Goal: Information Seeking & Learning: Learn about a topic

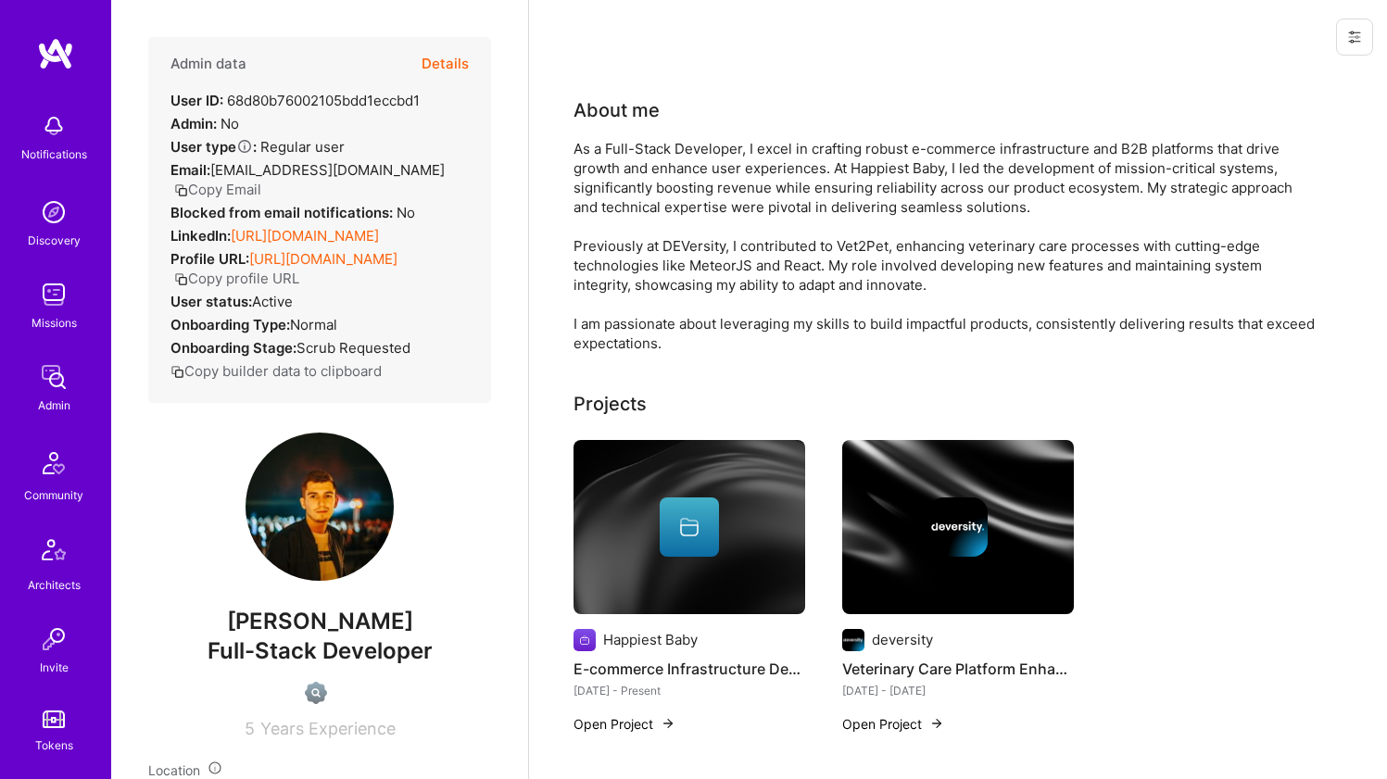
click at [313, 233] on link "[URL][DOMAIN_NAME]" at bounding box center [305, 236] width 148 height 18
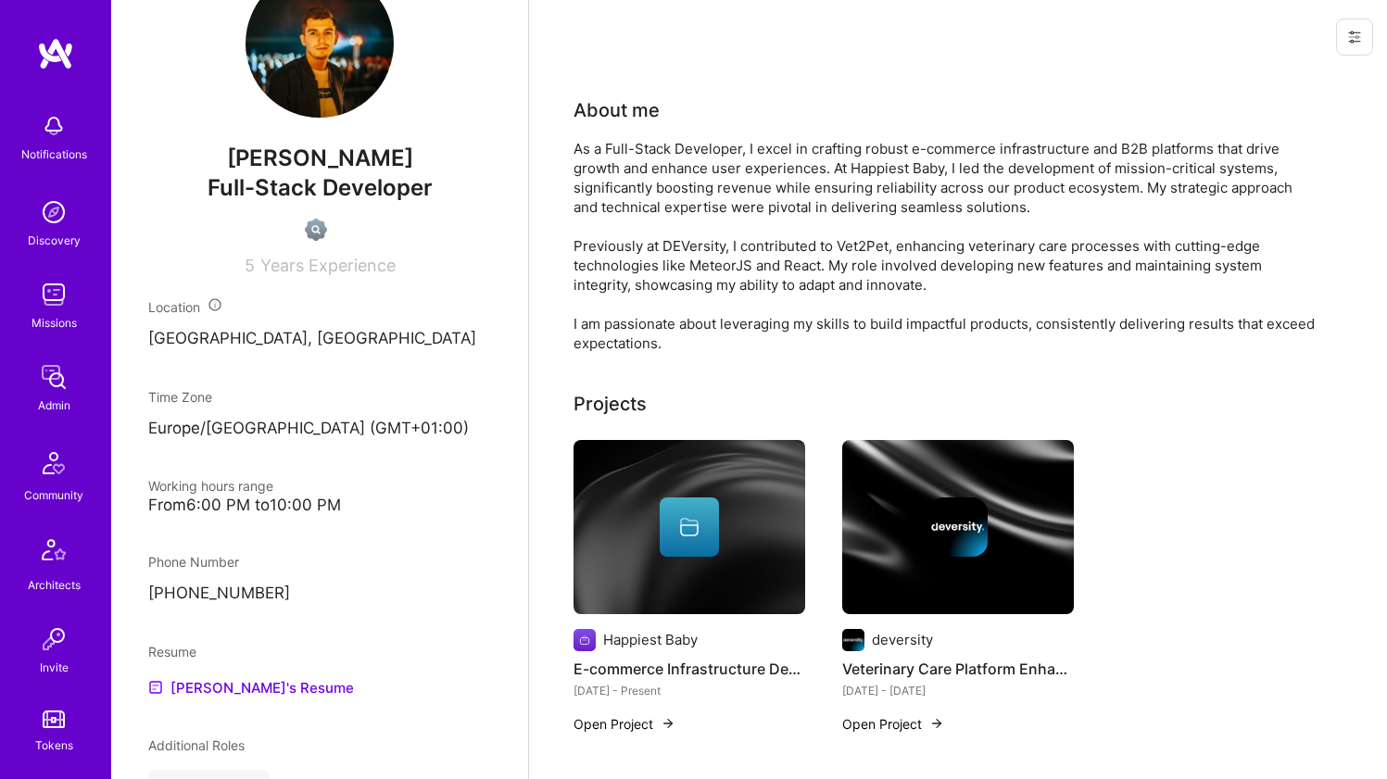
scroll to position [862, 0]
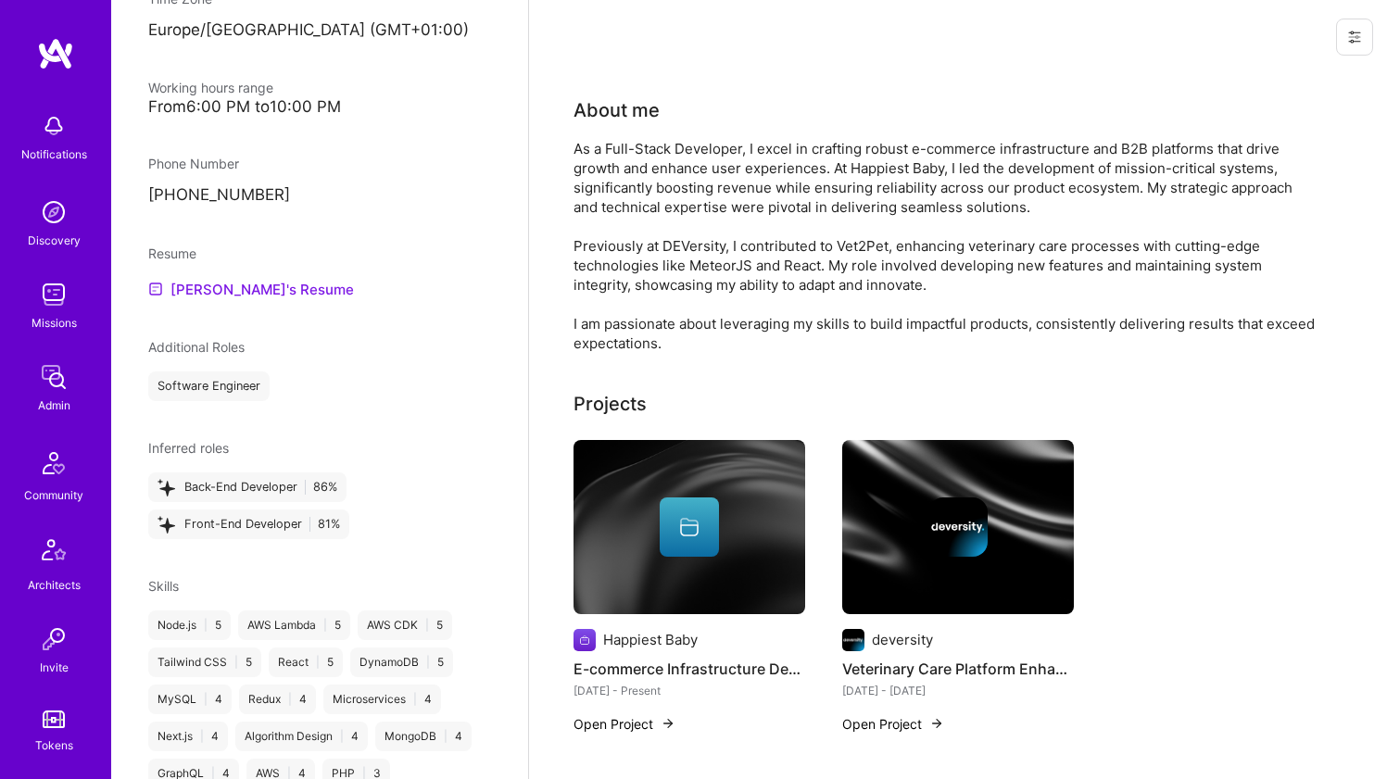
click at [246, 300] on link "[PERSON_NAME]'s Resume" at bounding box center [251, 289] width 206 height 22
click at [651, 206] on div "As a Full-Stack Developer, I excel in crafting robust e-commerce infrastructure…" at bounding box center [944, 246] width 741 height 214
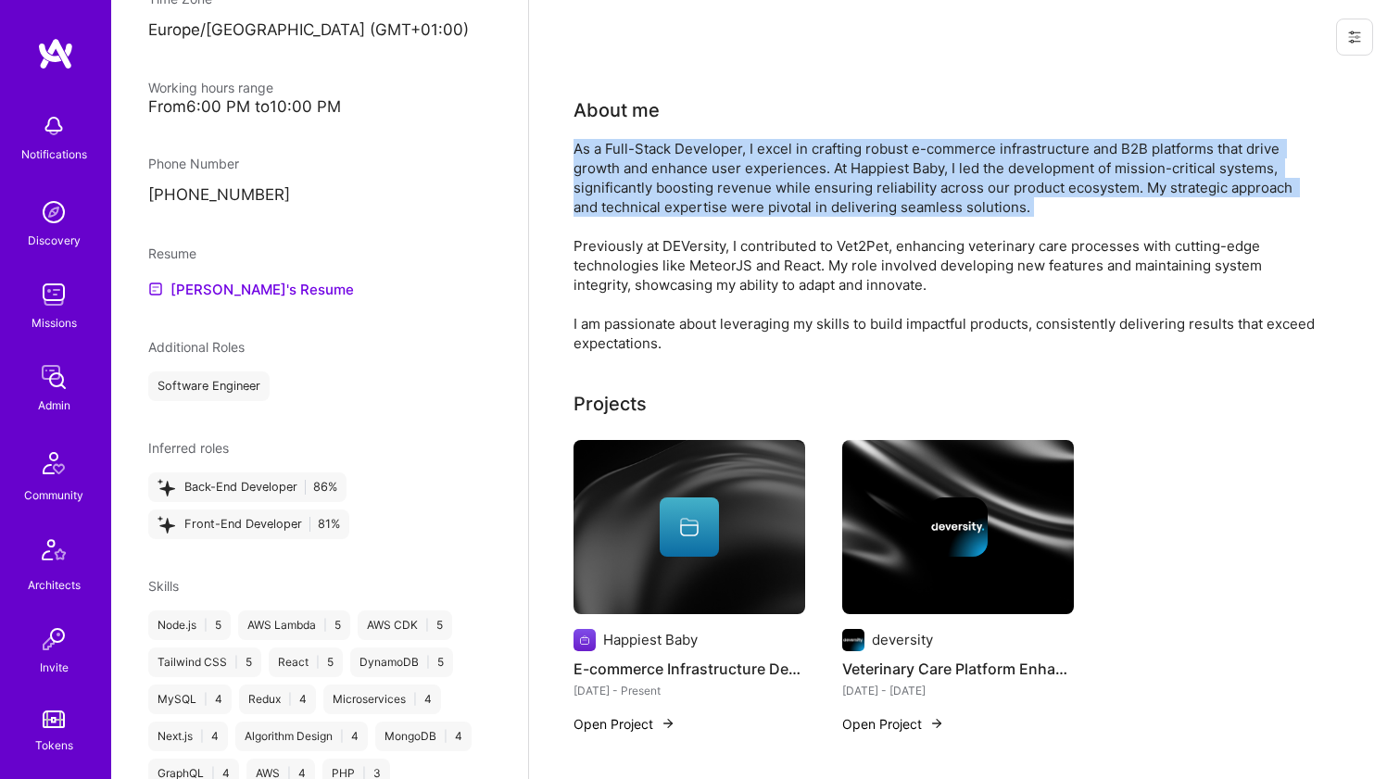
click at [642, 238] on div "As a Full-Stack Developer, I excel in crafting robust e-commerce infrastructure…" at bounding box center [944, 246] width 741 height 214
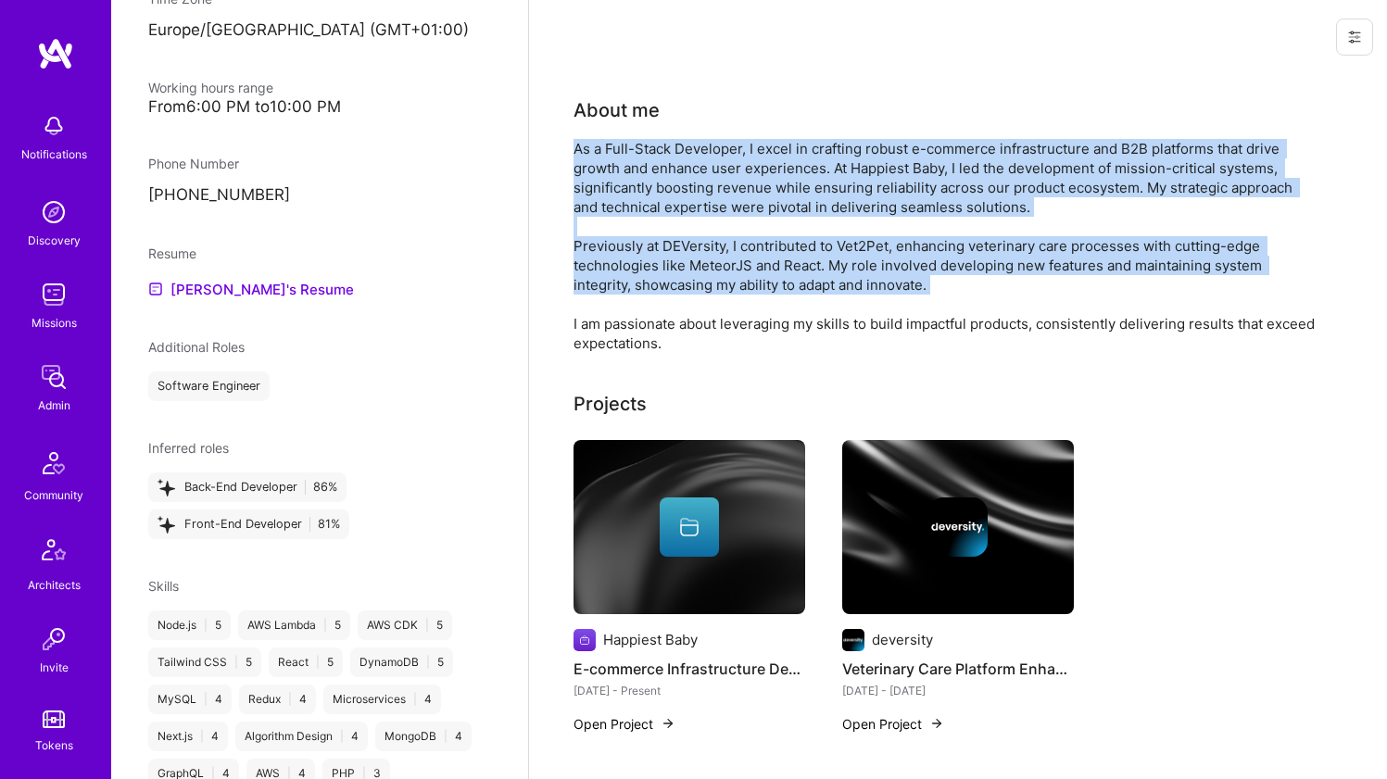
click at [642, 238] on div "As a Full-Stack Developer, I excel in crafting robust e-commerce infrastructure…" at bounding box center [944, 246] width 741 height 214
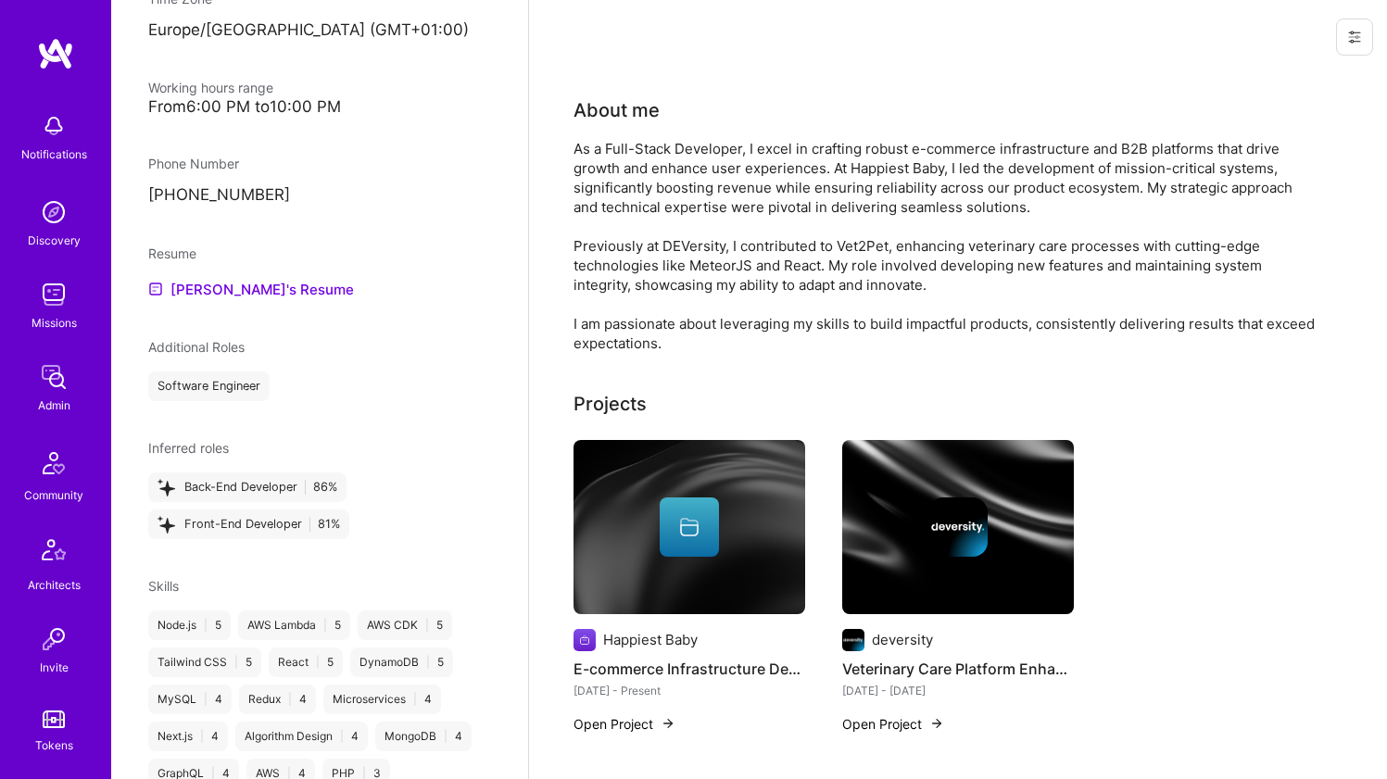
click at [642, 238] on div "As a Full-Stack Developer, I excel in crafting robust e-commerce infrastructure…" at bounding box center [944, 246] width 741 height 214
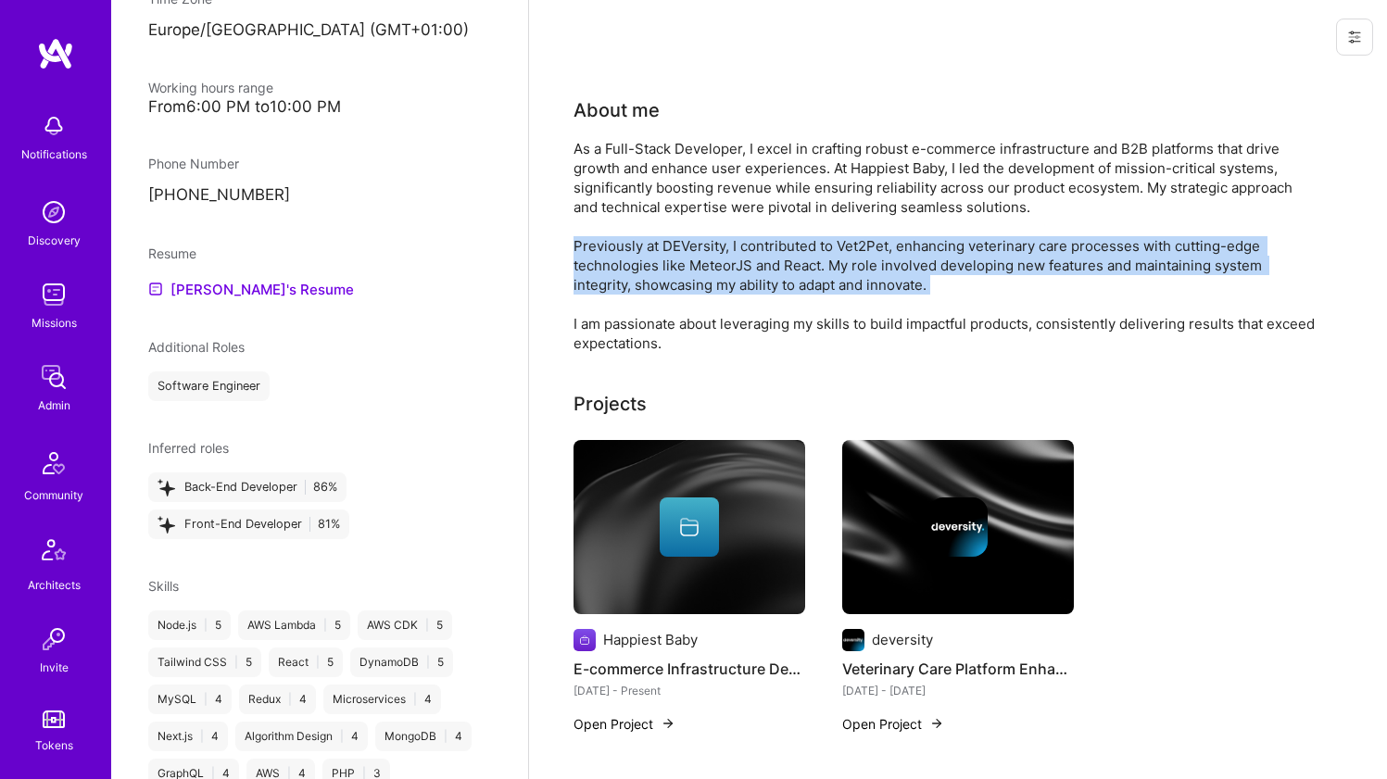
click at [651, 157] on div "As a Full-Stack Developer, I excel in crafting robust e-commerce infrastructure…" at bounding box center [944, 246] width 741 height 214
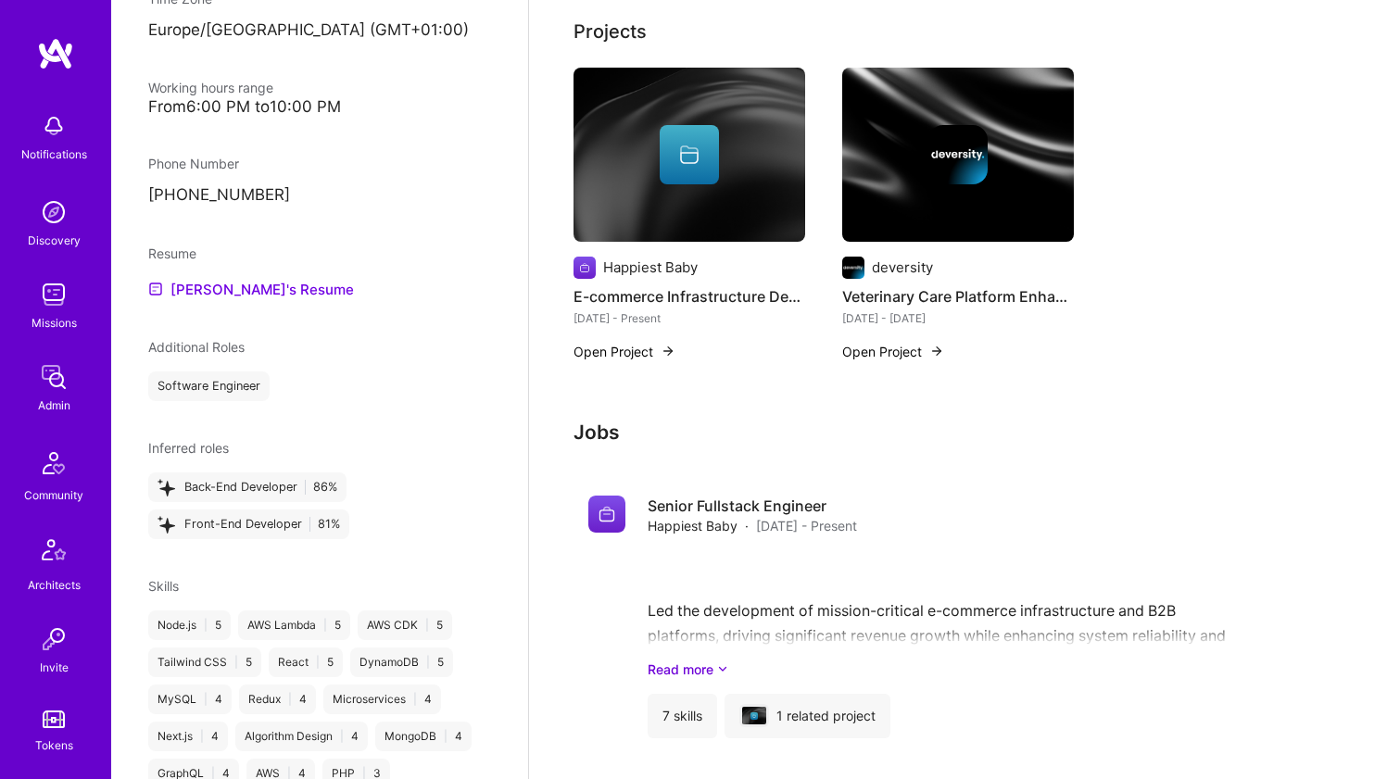
scroll to position [416, 0]
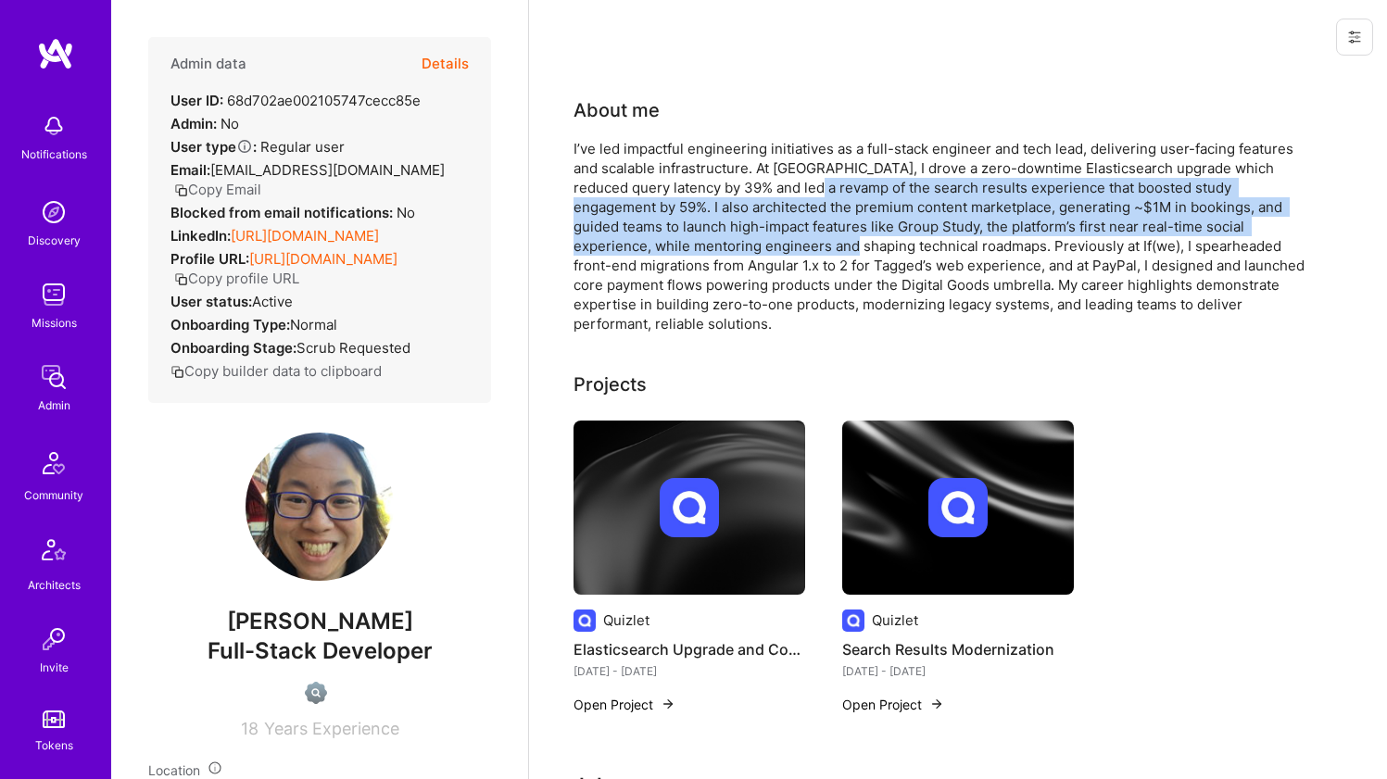
click at [697, 208] on div "I’ve led impactful engineering initiatives as a full-stack engineer and tech le…" at bounding box center [944, 236] width 741 height 195
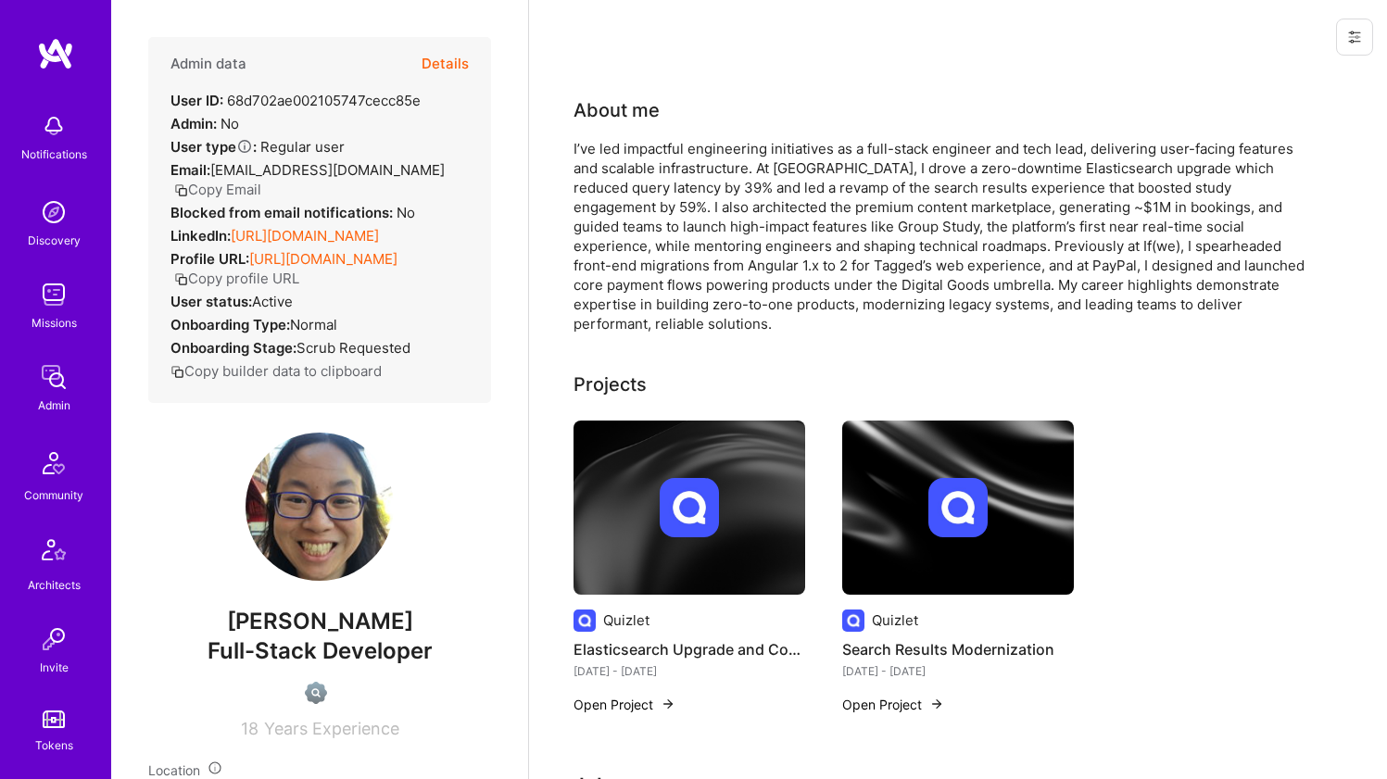
click at [697, 208] on div "I’ve led impactful engineering initiatives as a full-stack engineer and tech le…" at bounding box center [944, 236] width 741 height 195
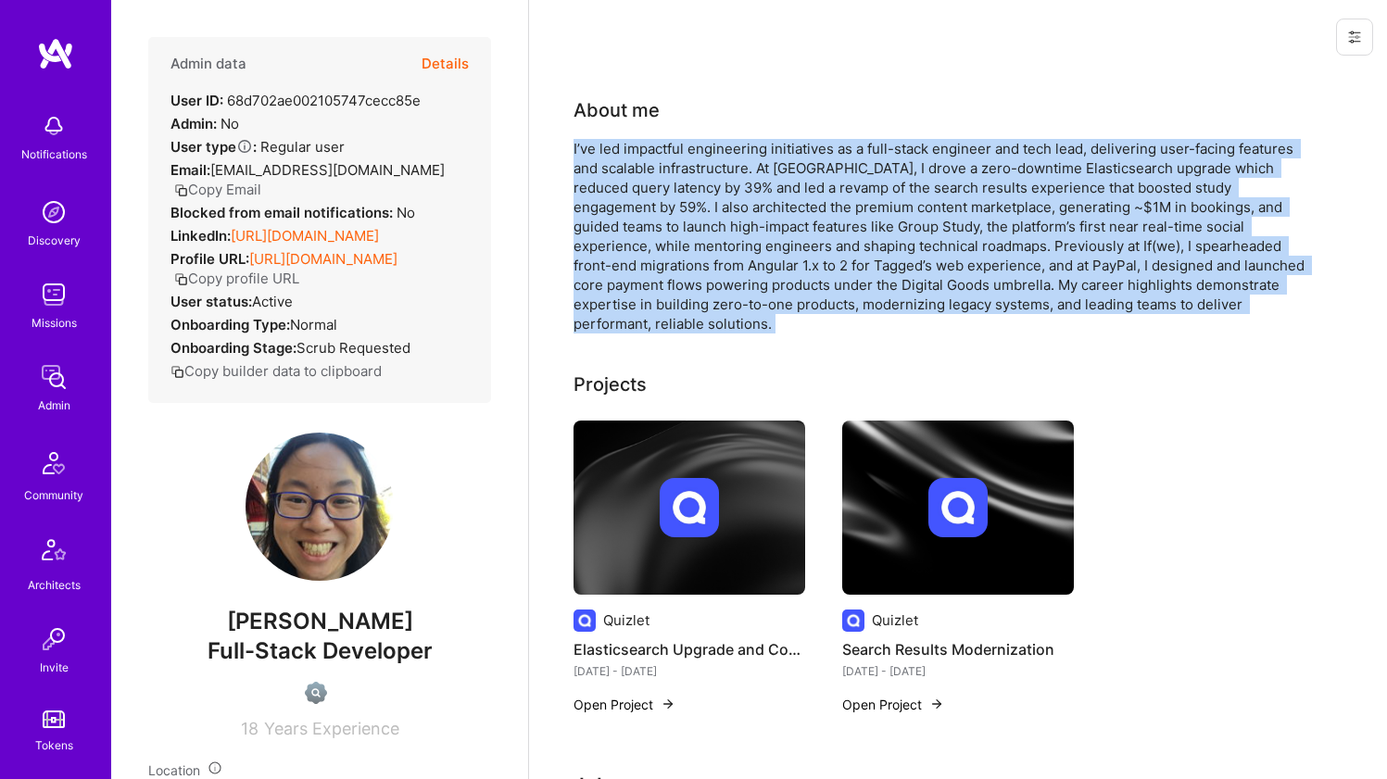
click at [697, 208] on div "I’ve led impactful engineering initiatives as a full-stack engineer and tech le…" at bounding box center [944, 236] width 741 height 195
click at [708, 208] on div "I’ve led impactful engineering initiatives as a full-stack engineer and tech le…" at bounding box center [944, 236] width 741 height 195
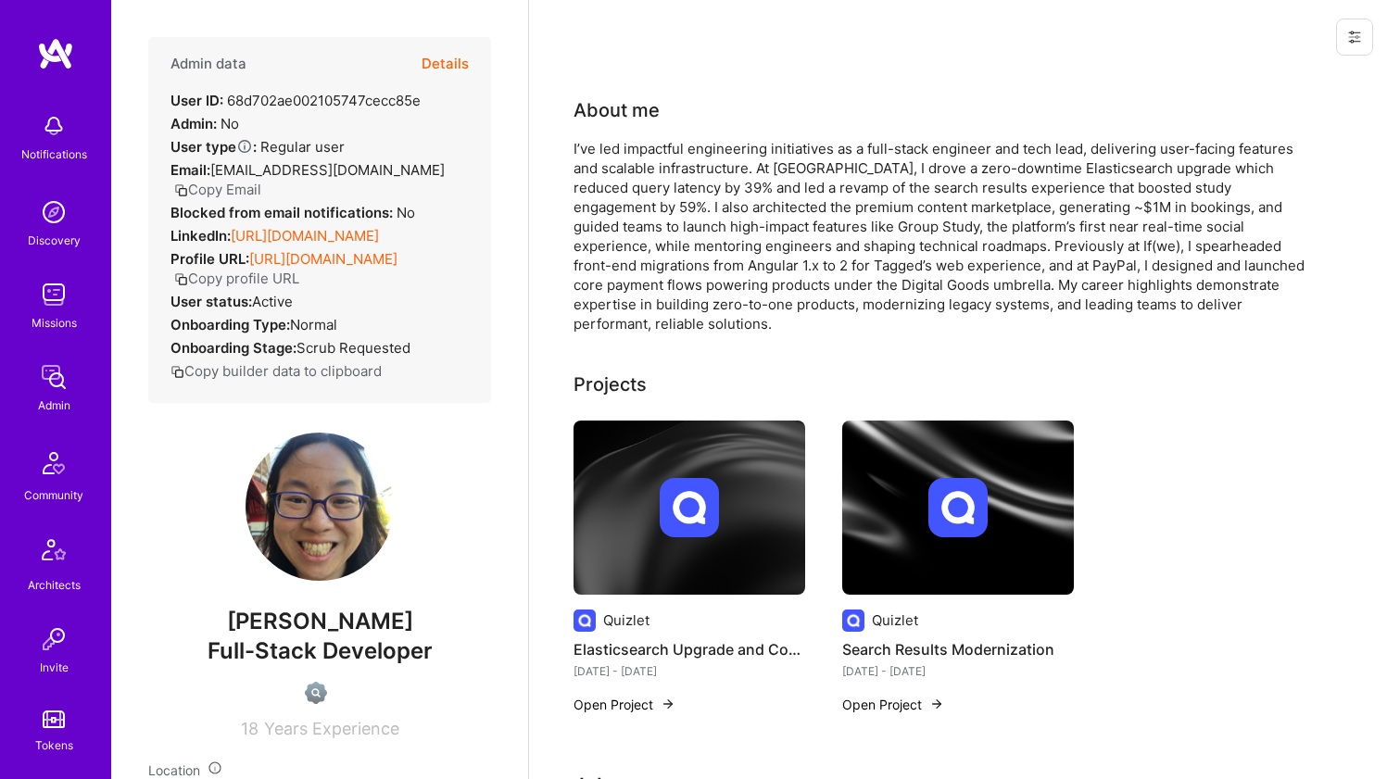
click at [708, 208] on div "I’ve led impactful engineering initiatives as a full-stack engineer and tech le…" at bounding box center [944, 236] width 741 height 195
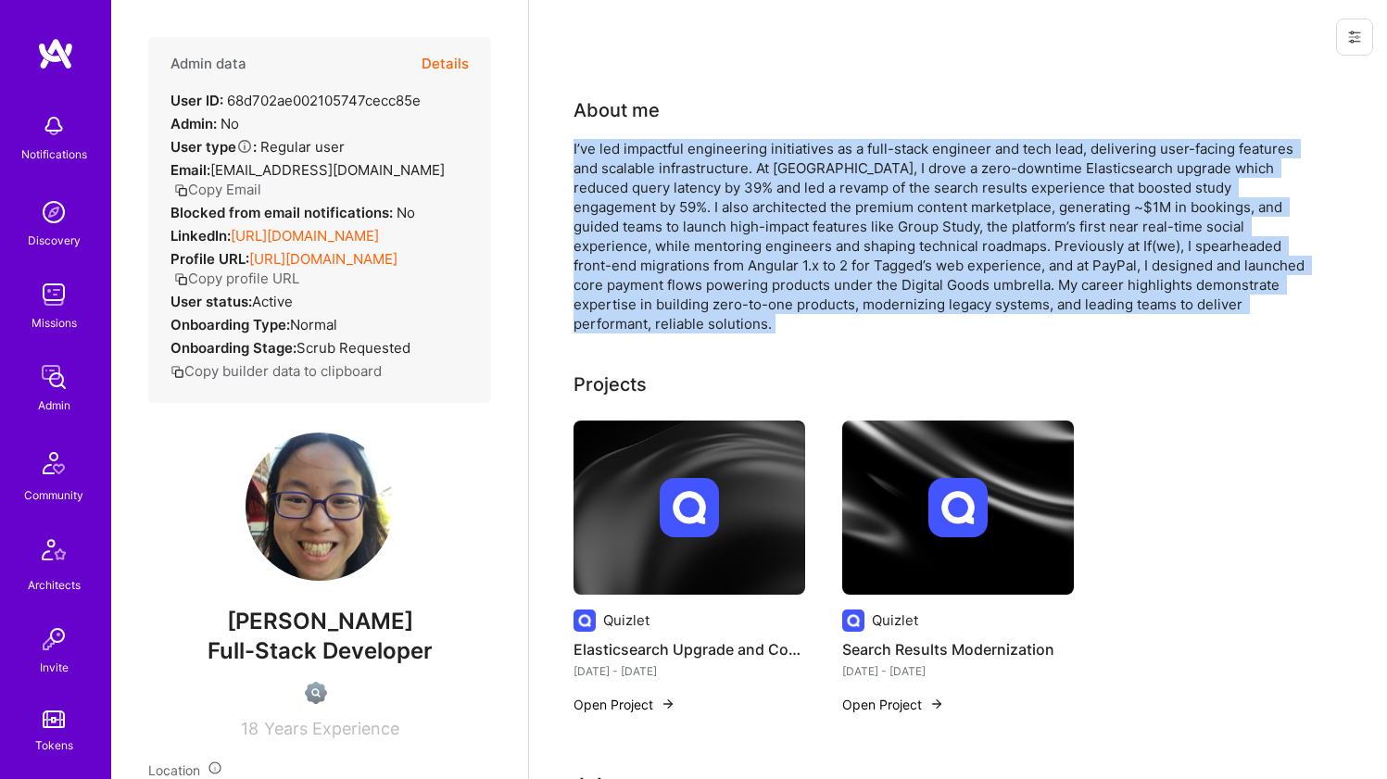
click at [712, 211] on div "I’ve led impactful engineering initiatives as a full-stack engineer and tech le…" at bounding box center [944, 236] width 741 height 195
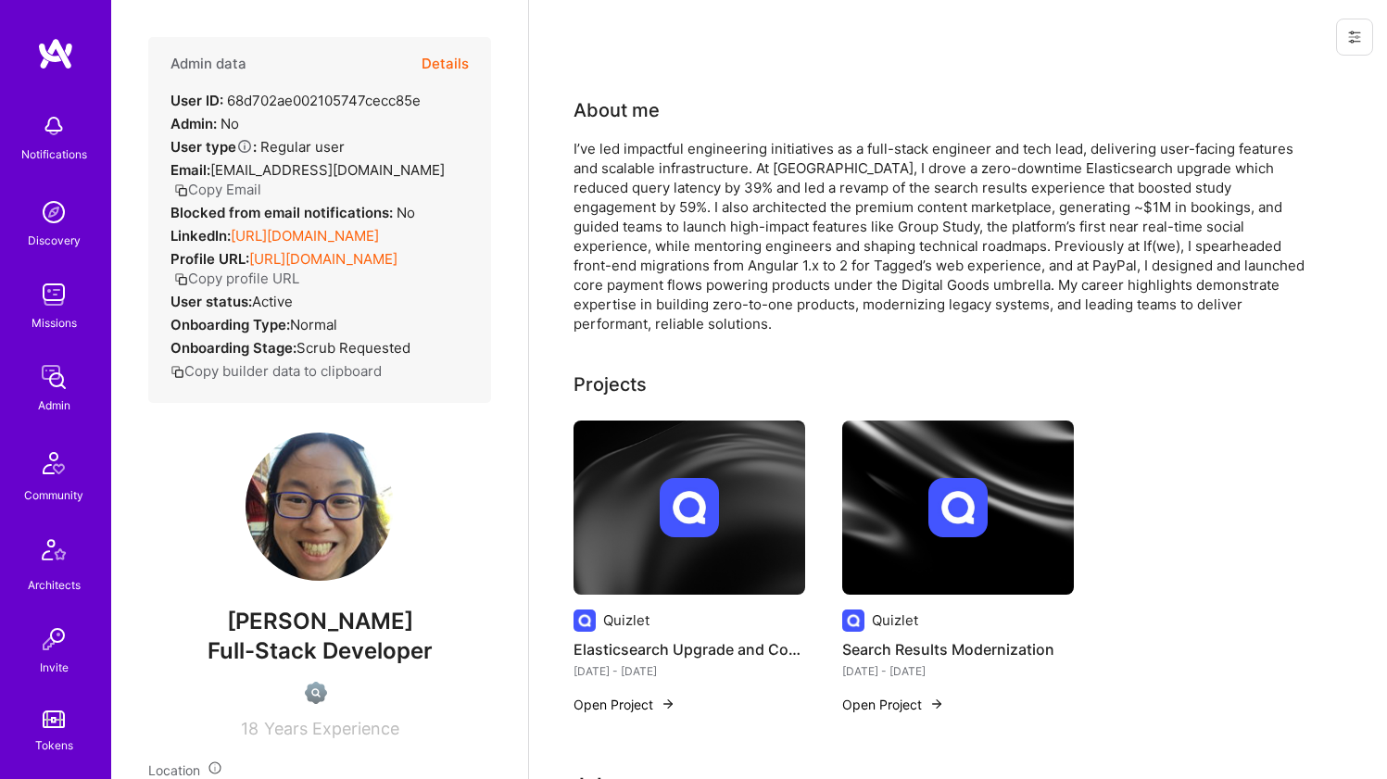
click at [712, 211] on div "I’ve led impactful engineering initiatives as a full-stack engineer and tech le…" at bounding box center [944, 236] width 741 height 195
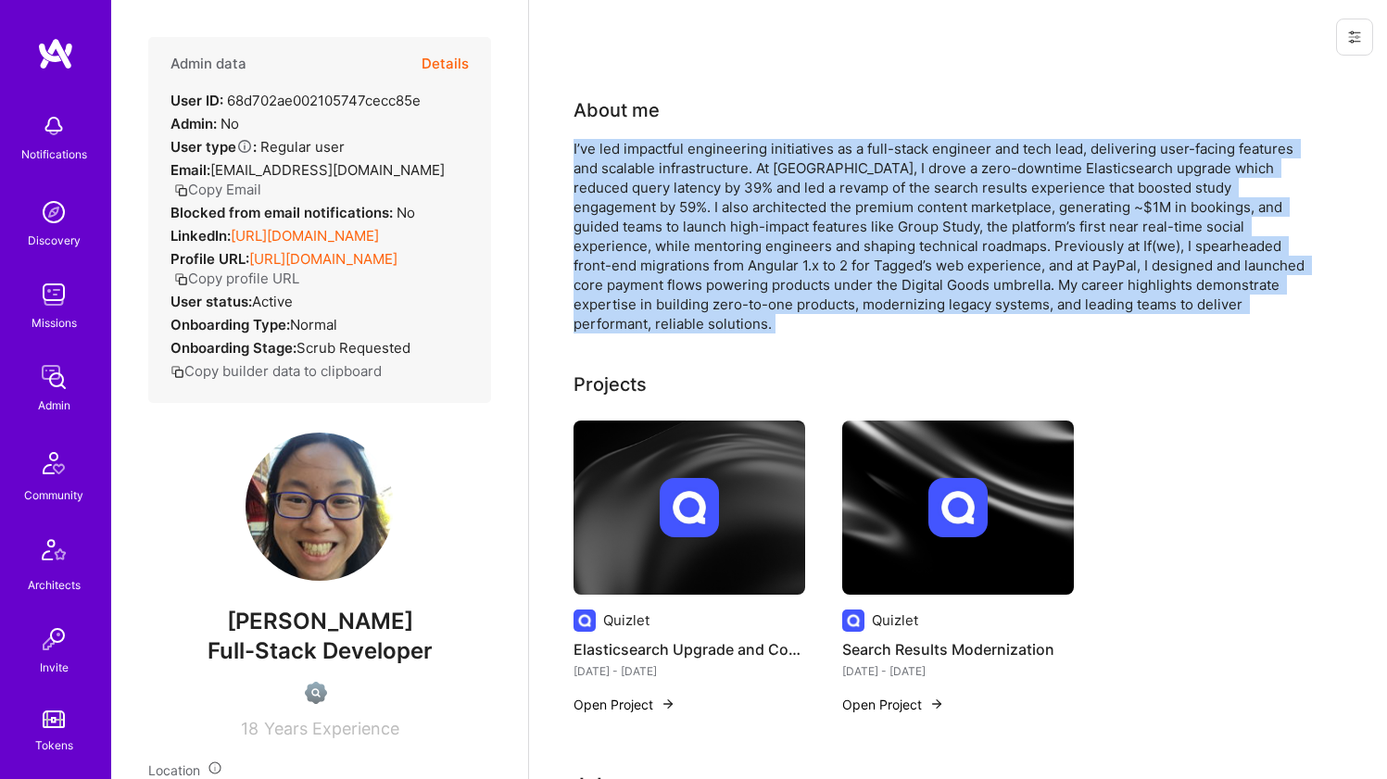
click at [722, 211] on div "I’ve led impactful engineering initiatives as a full-stack engineer and tech le…" at bounding box center [944, 236] width 741 height 195
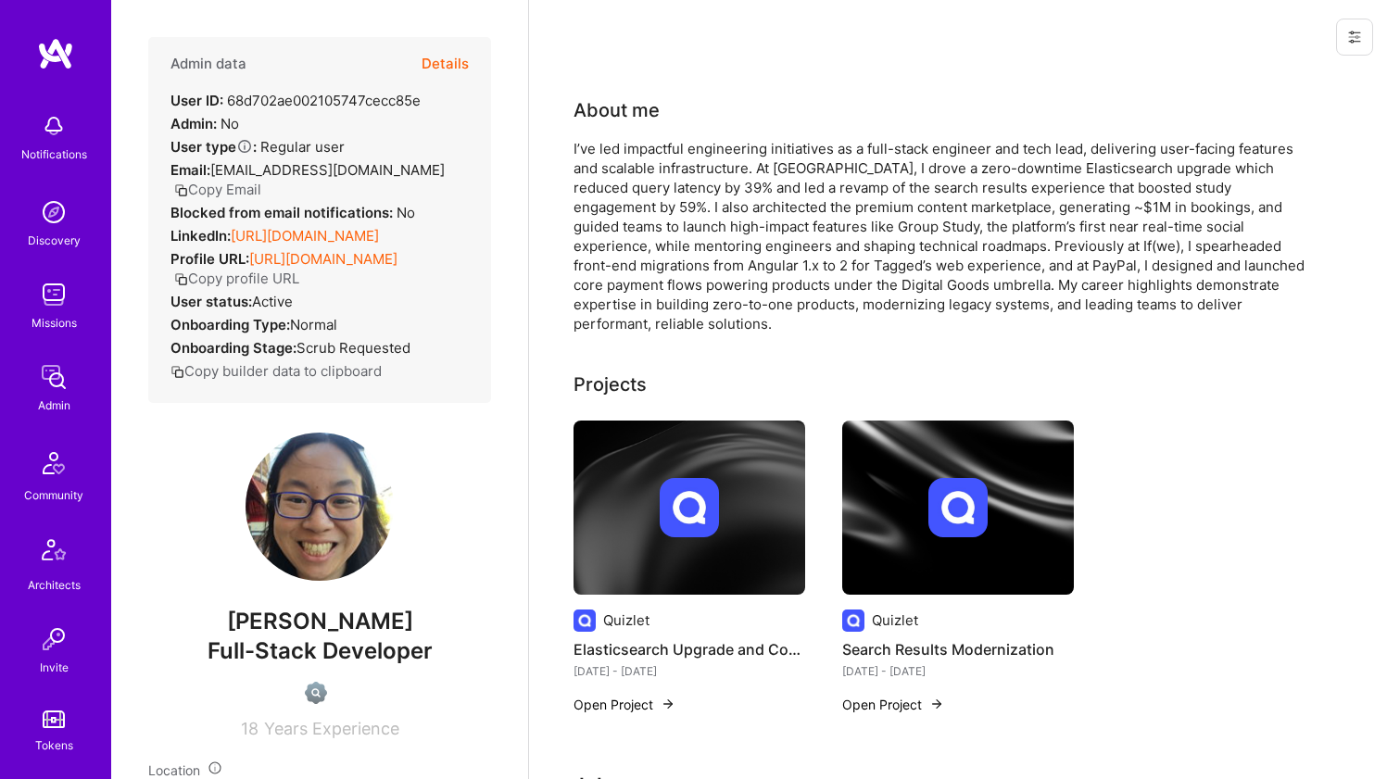
click at [722, 211] on div "I’ve led impactful engineering initiatives as a full-stack engineer and tech le…" at bounding box center [944, 236] width 741 height 195
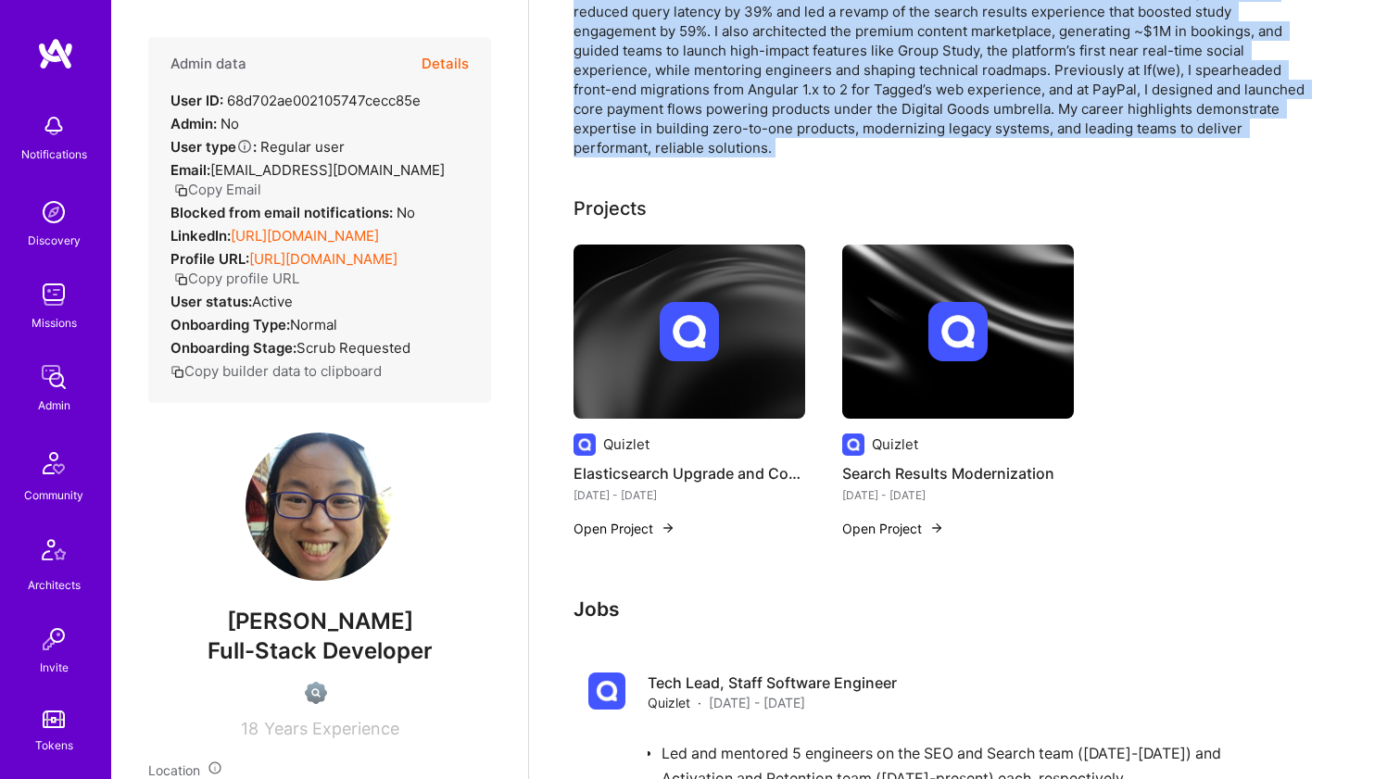
scroll to position [102, 0]
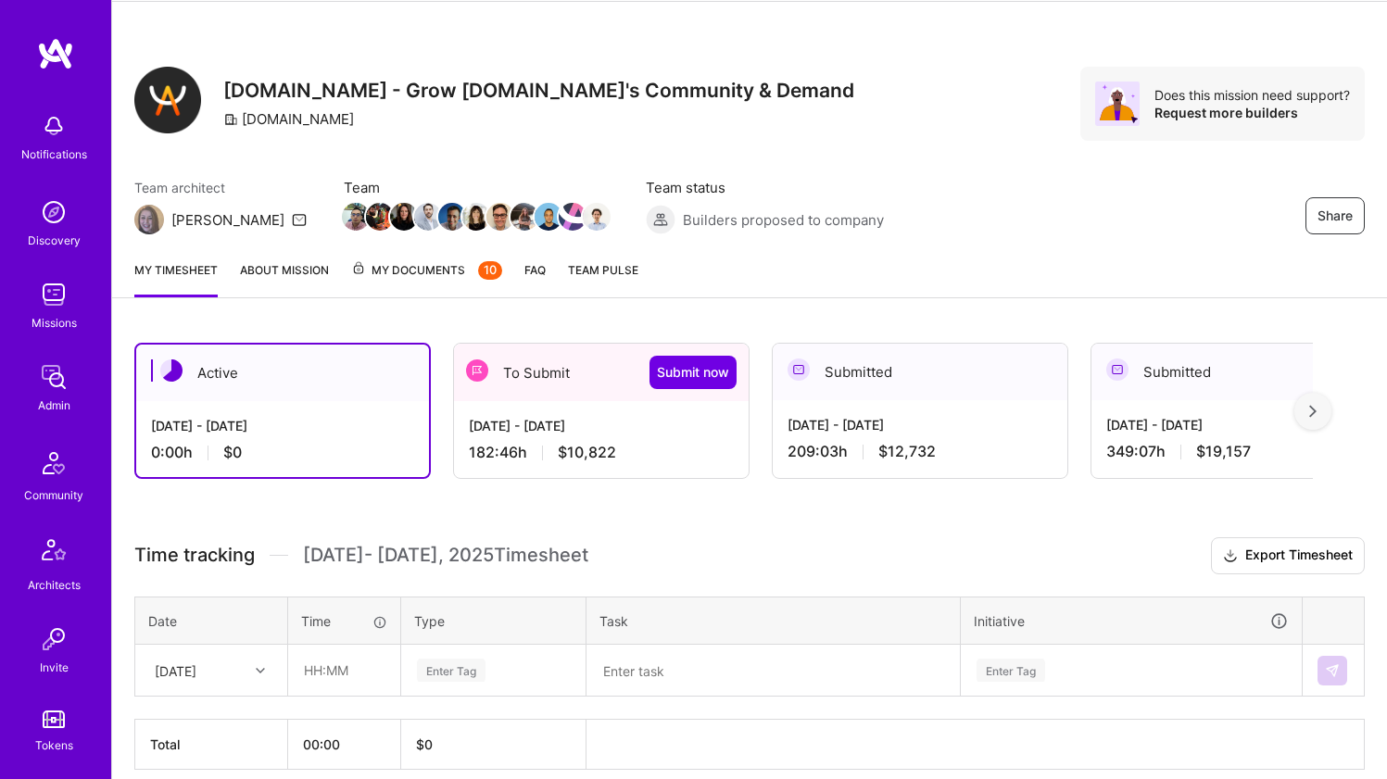
scroll to position [88, 0]
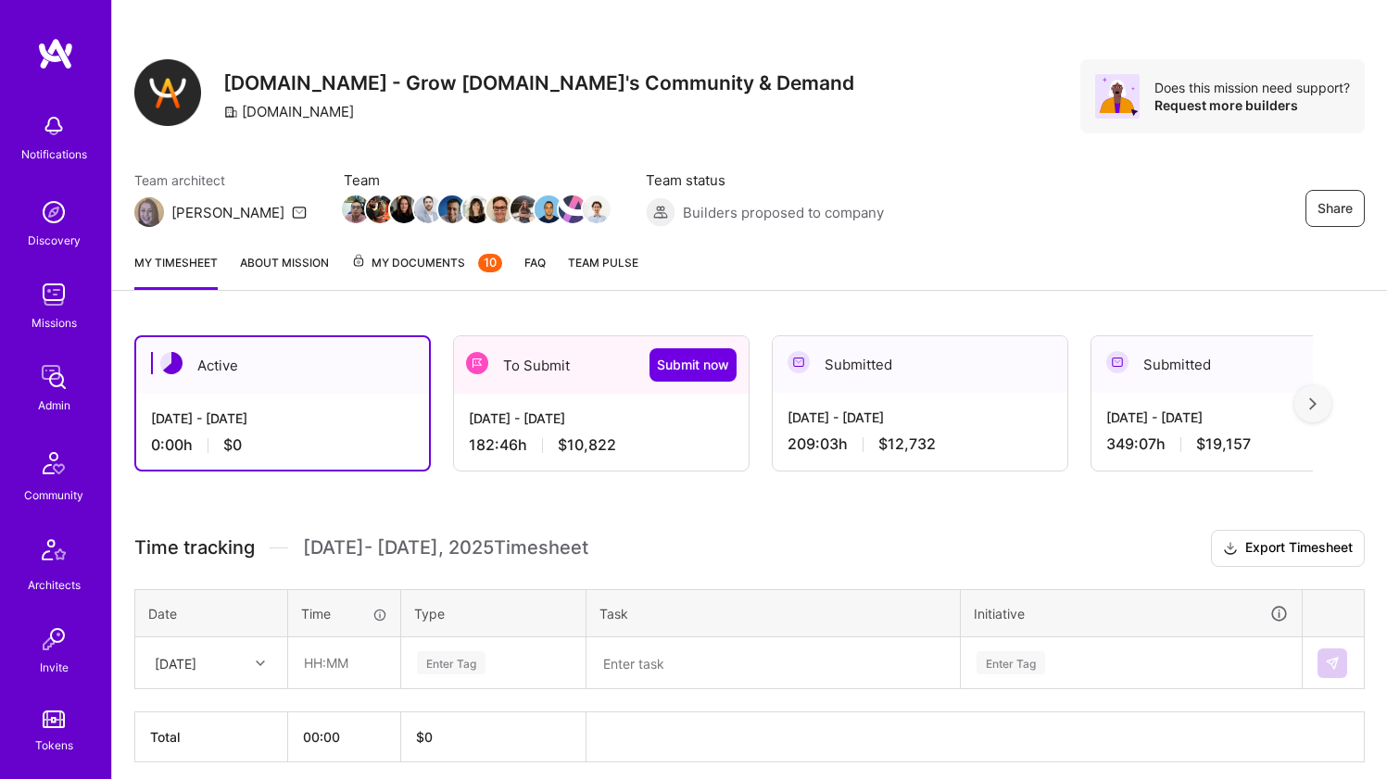
click at [515, 425] on div "Sep 16 - Sep 30, 2025" at bounding box center [601, 418] width 265 height 19
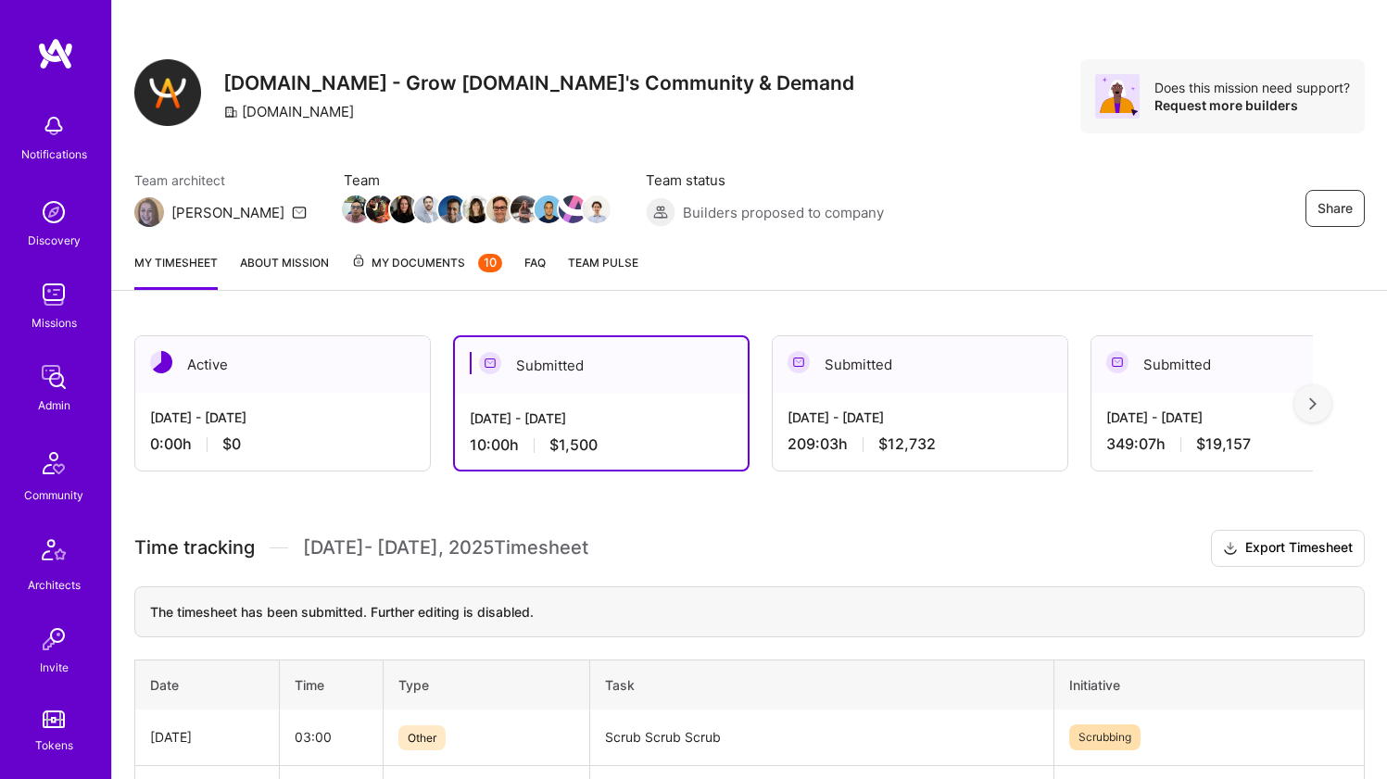
click at [368, 450] on div "0:00 h $0" at bounding box center [282, 444] width 265 height 19
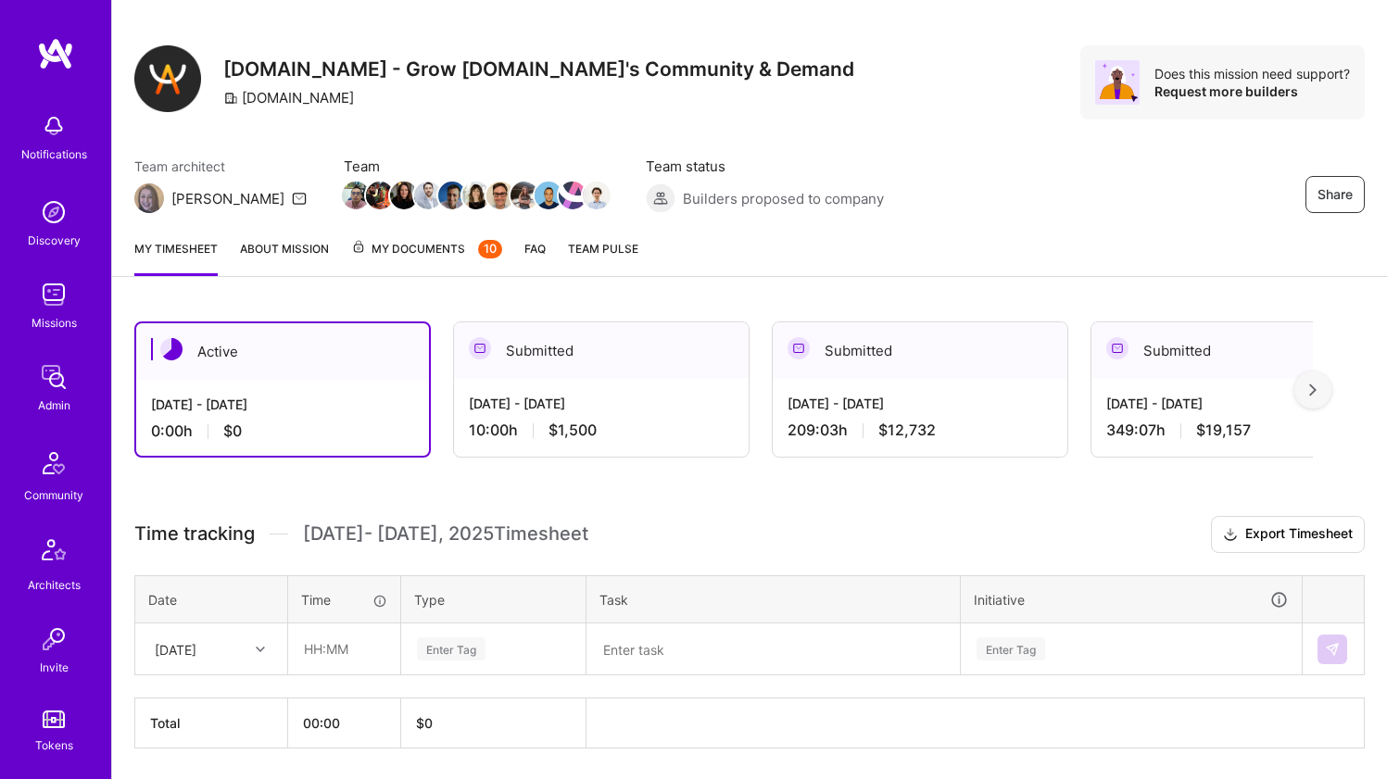
scroll to position [89, 0]
